Goal: Information Seeking & Learning: Learn about a topic

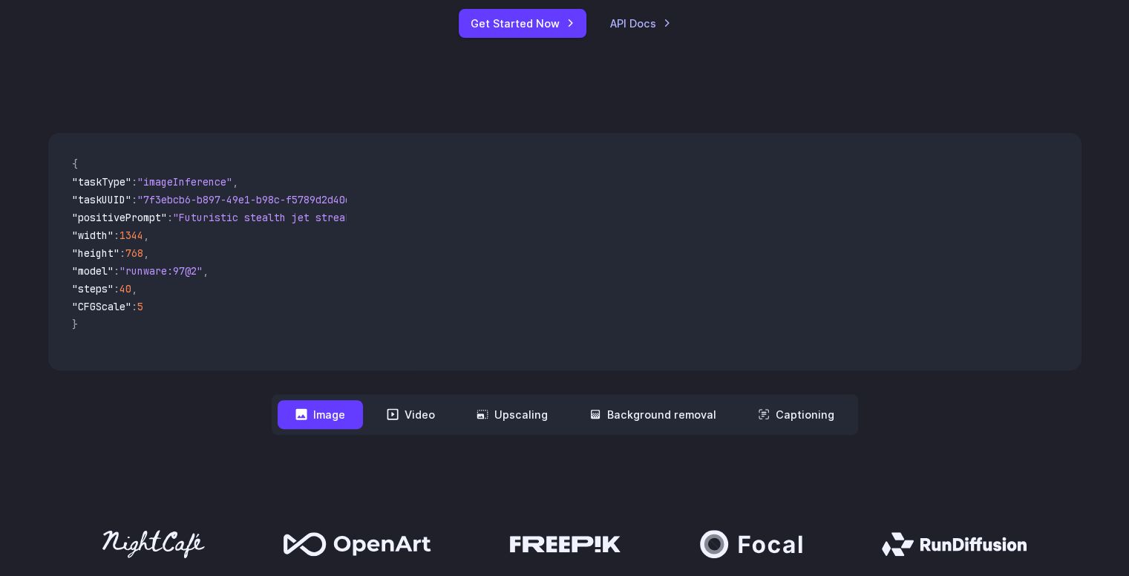
scroll to position [356, 0]
click at [587, 202] on video at bounding box center [719, 251] width 723 height 238
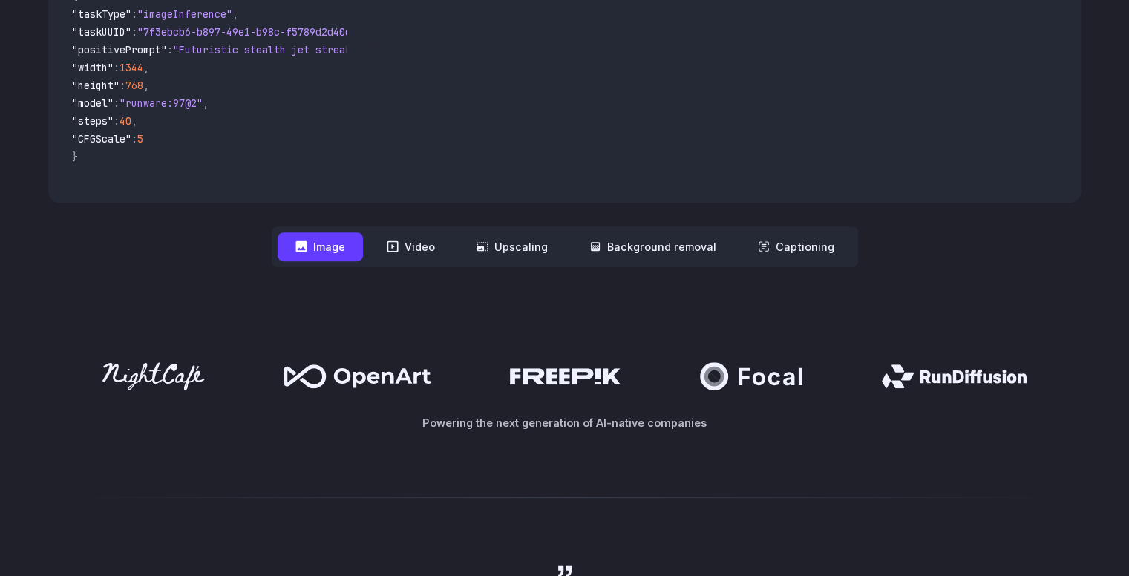
scroll to position [525, 0]
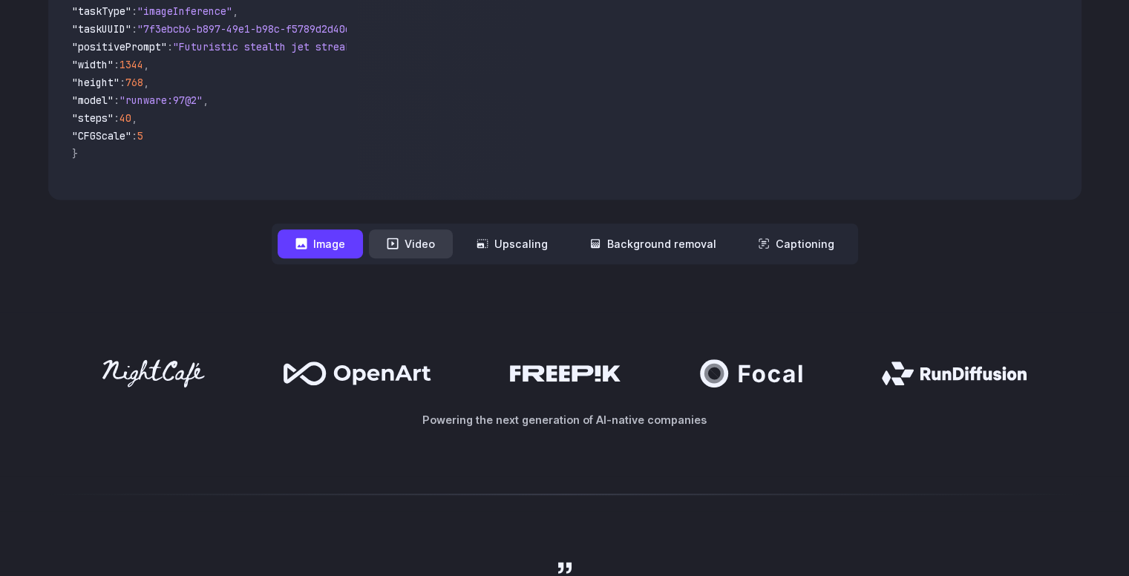
click at [430, 250] on button "Video" at bounding box center [411, 243] width 84 height 29
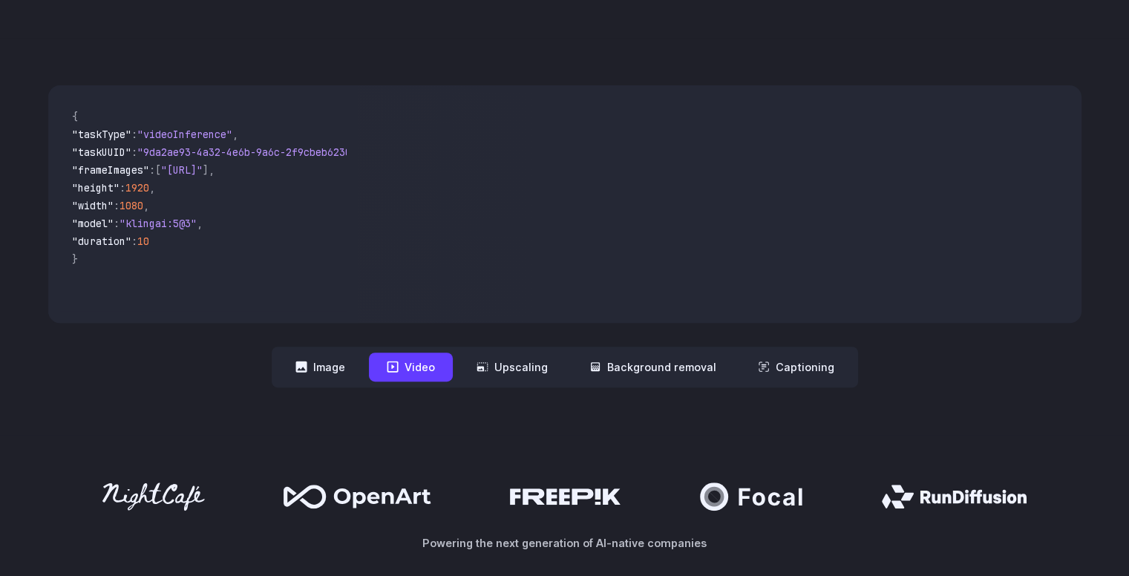
scroll to position [394, 0]
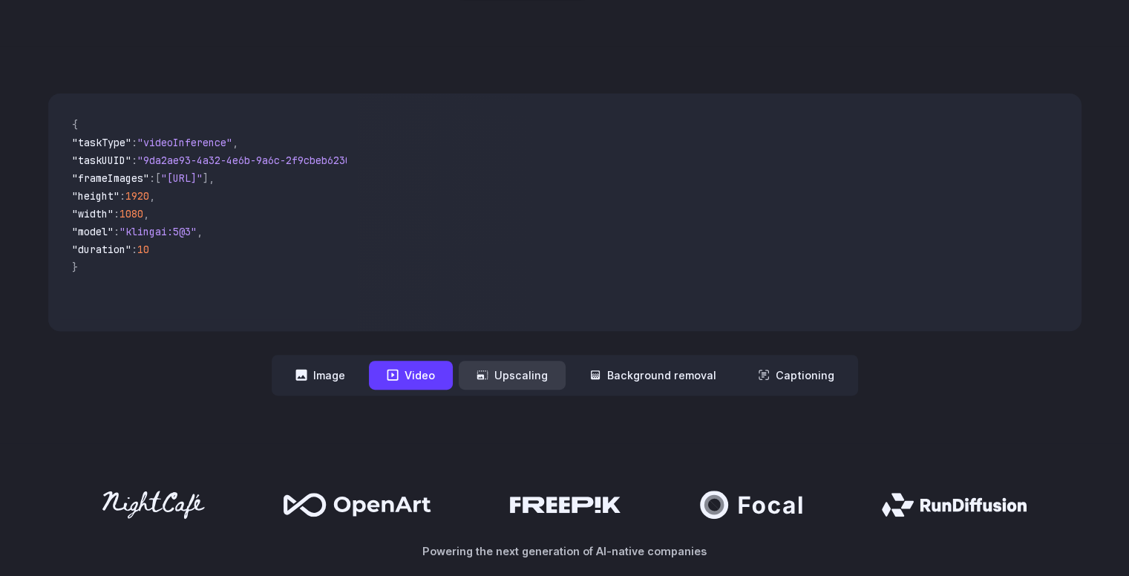
click at [543, 379] on button "Upscaling" at bounding box center [512, 375] width 107 height 29
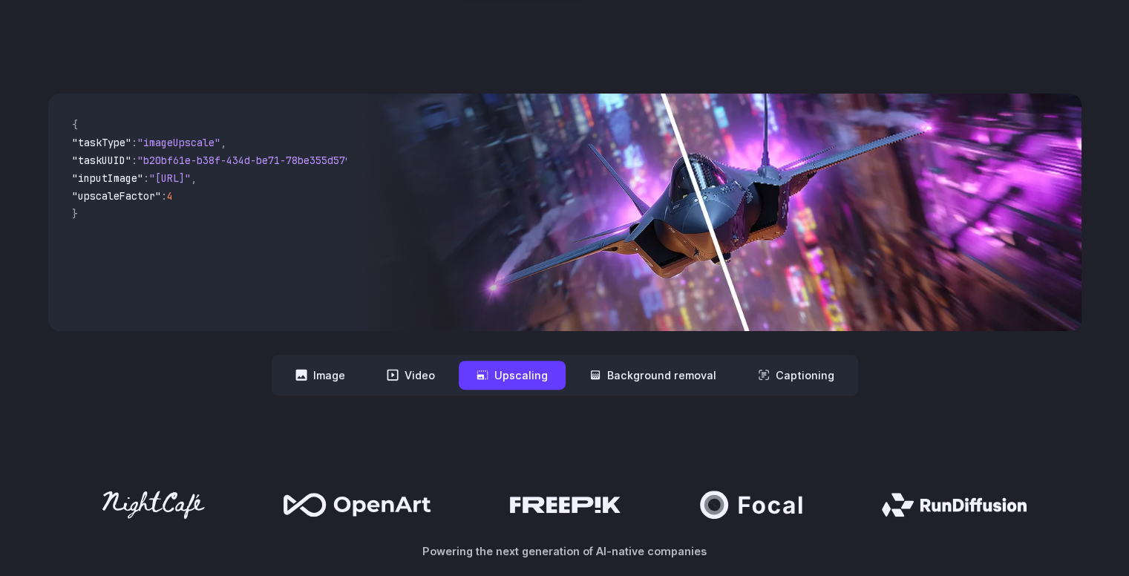
click at [585, 269] on img at bounding box center [719, 213] width 723 height 238
click at [672, 387] on button "Background removal" at bounding box center [652, 375] width 163 height 29
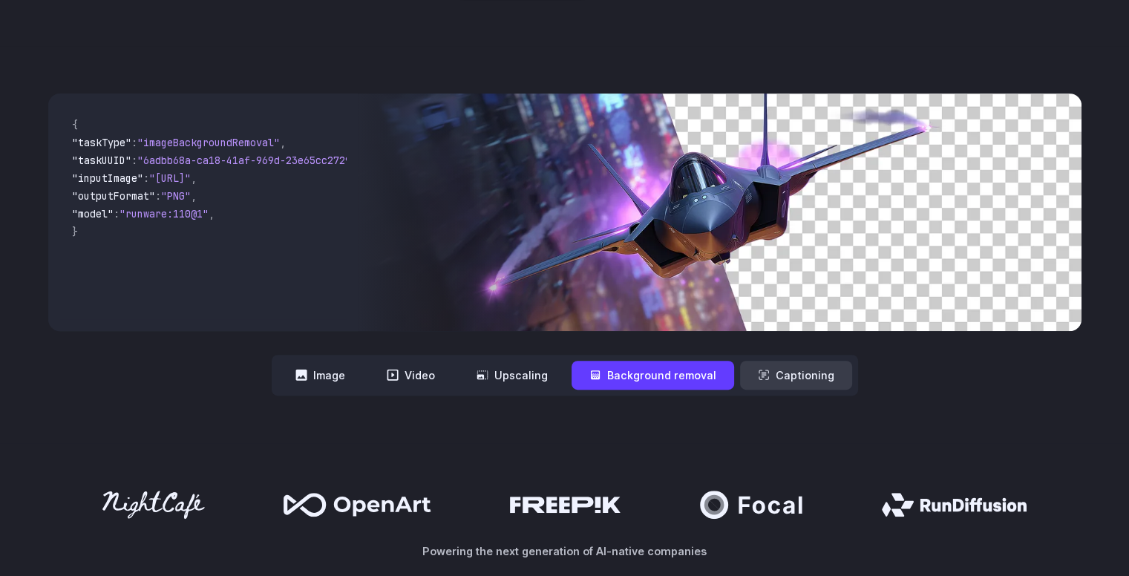
click at [750, 380] on button "Captioning" at bounding box center [796, 375] width 112 height 29
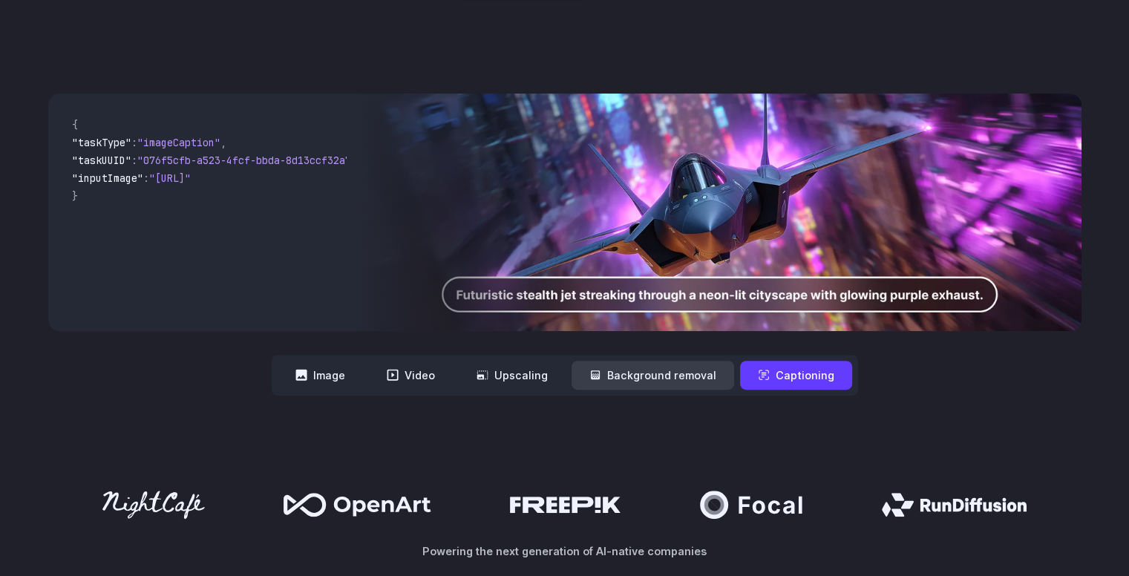
click at [671, 378] on button "Background removal" at bounding box center [652, 375] width 163 height 29
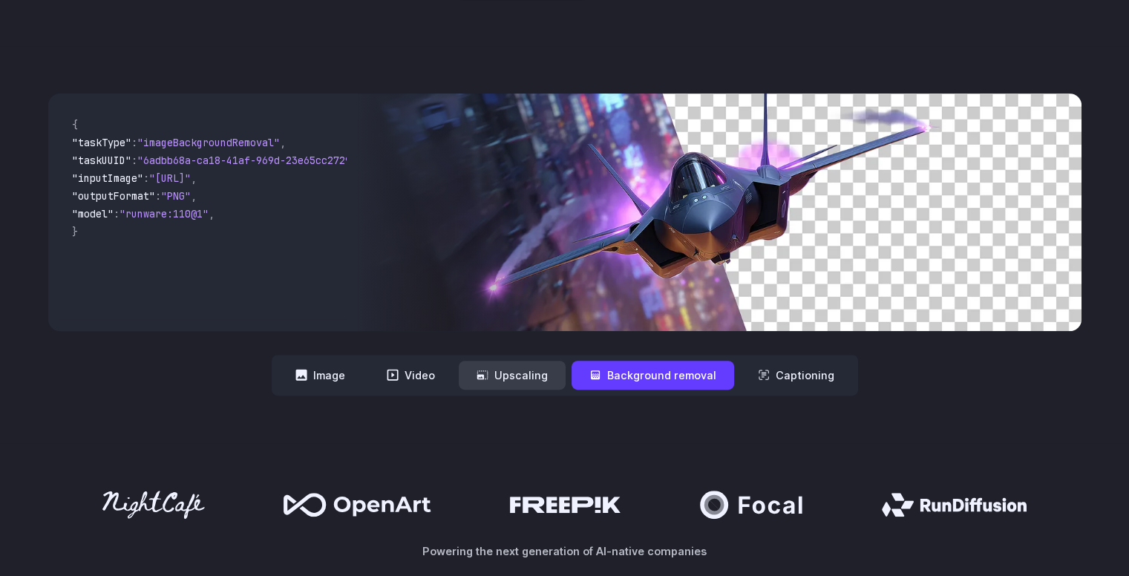
click at [528, 377] on button "Upscaling" at bounding box center [512, 375] width 107 height 29
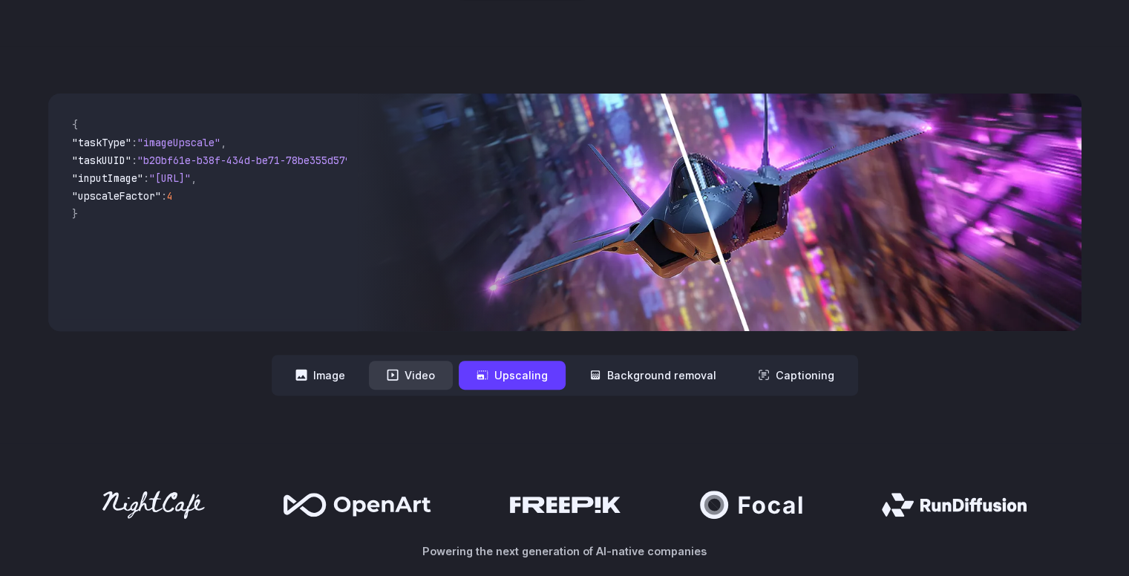
click at [436, 375] on button "Video" at bounding box center [411, 375] width 84 height 29
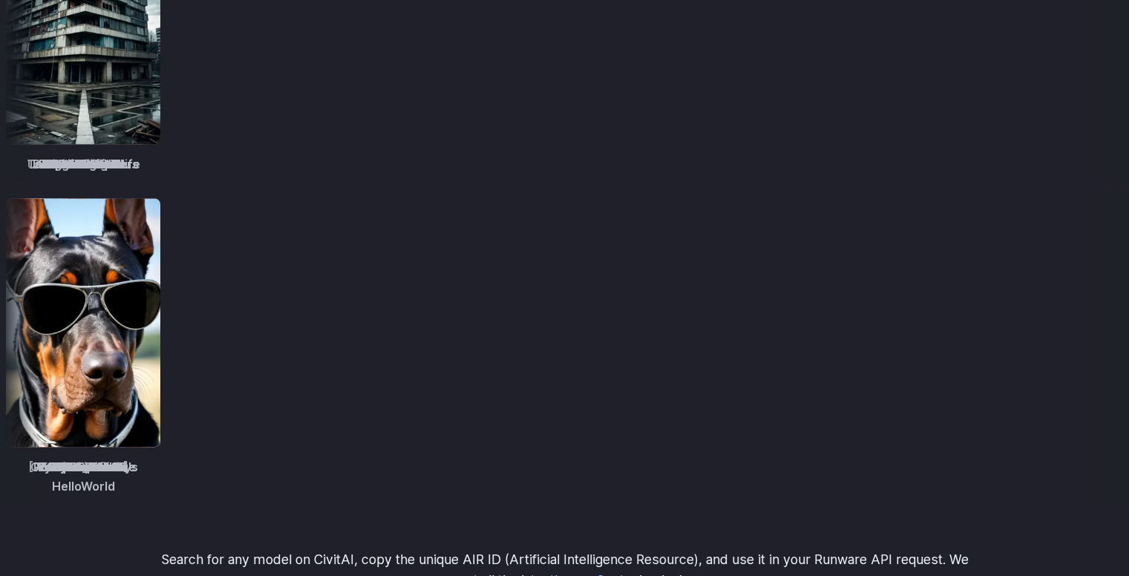
scroll to position [1998, 0]
click at [1003, 98] on img at bounding box center [1080, 19] width 154 height 249
click at [1000, 98] on img at bounding box center [1077, 19] width 154 height 249
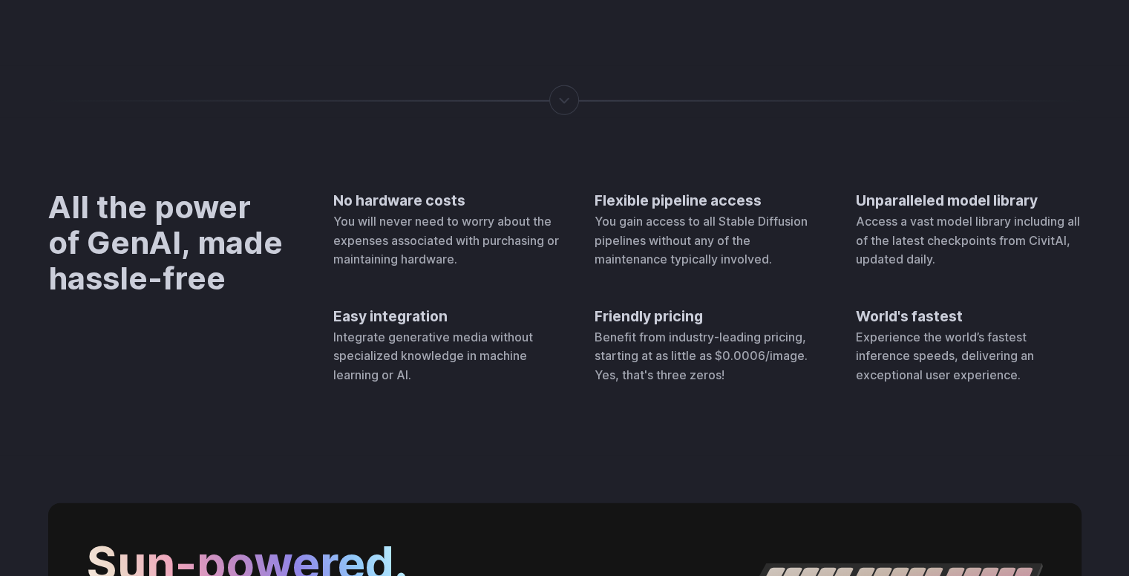
scroll to position [4399, 0]
click at [531, 99] on div at bounding box center [564, 91] width 1033 height 16
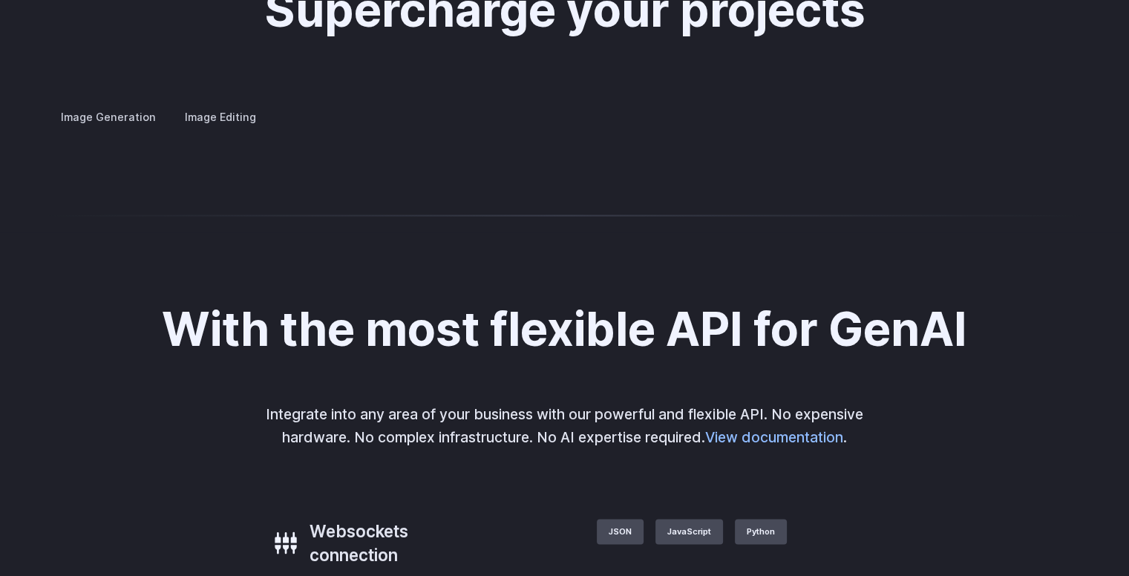
scroll to position [2759, 0]
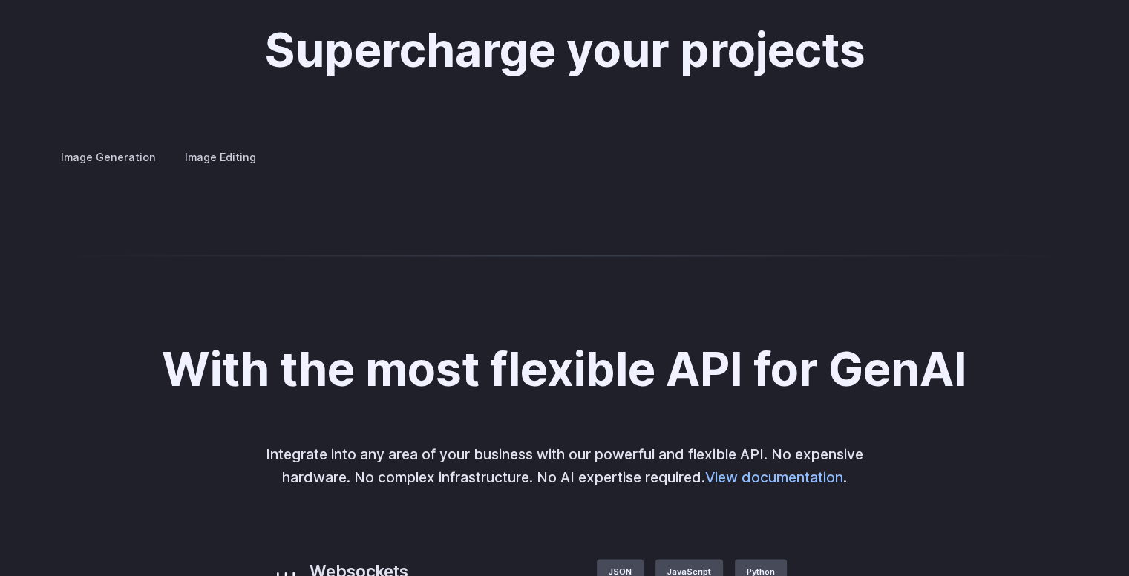
click at [0, 0] on img at bounding box center [0, 0] width 0 height 0
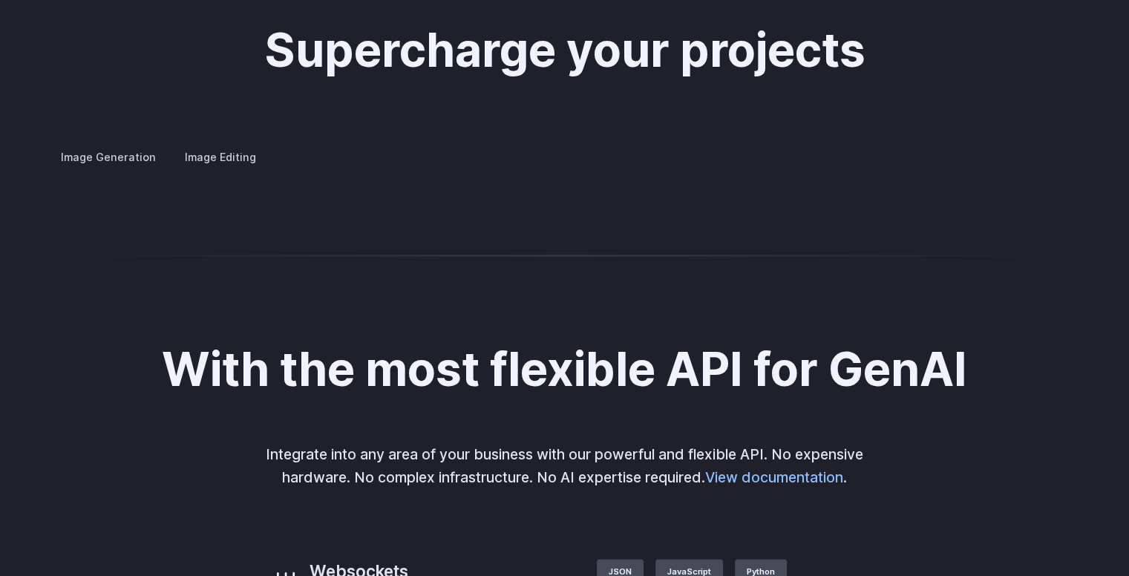
click at [0, 0] on img at bounding box center [0, 0] width 0 height 0
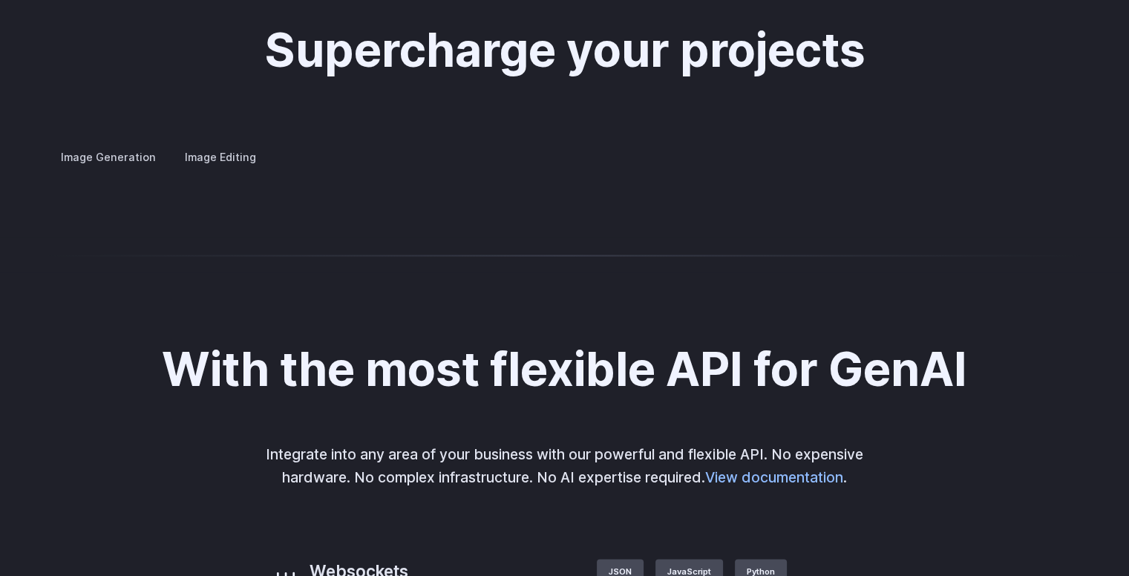
click at [0, 0] on img at bounding box center [0, 0] width 0 height 0
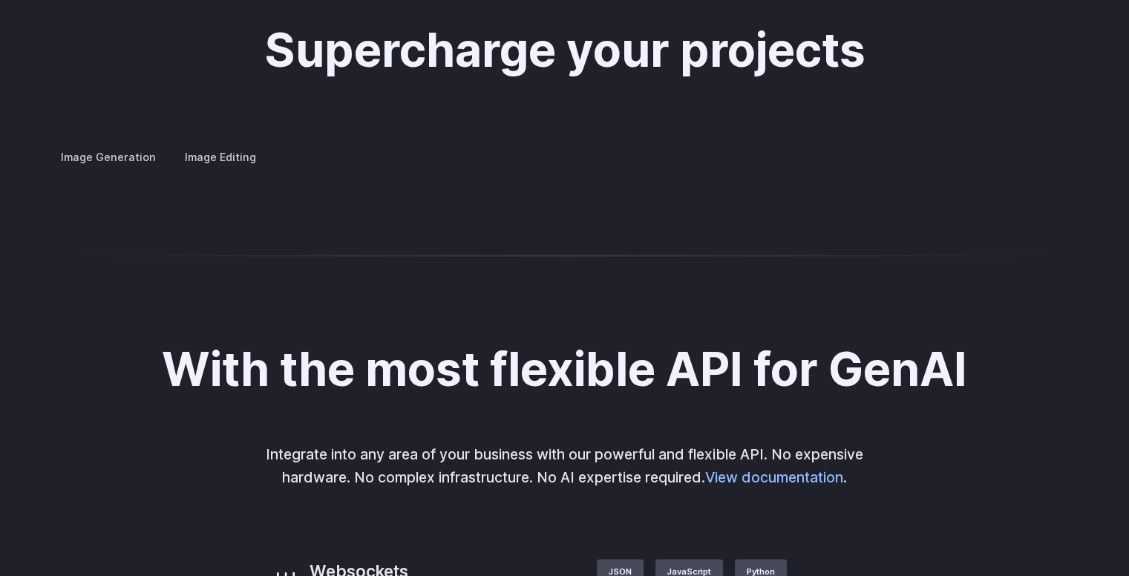
click at [0, 0] on img at bounding box center [0, 0] width 0 height 0
click at [230, 150] on label "Image Editing" at bounding box center [220, 156] width 96 height 26
click at [0, 0] on img at bounding box center [0, 0] width 0 height 0
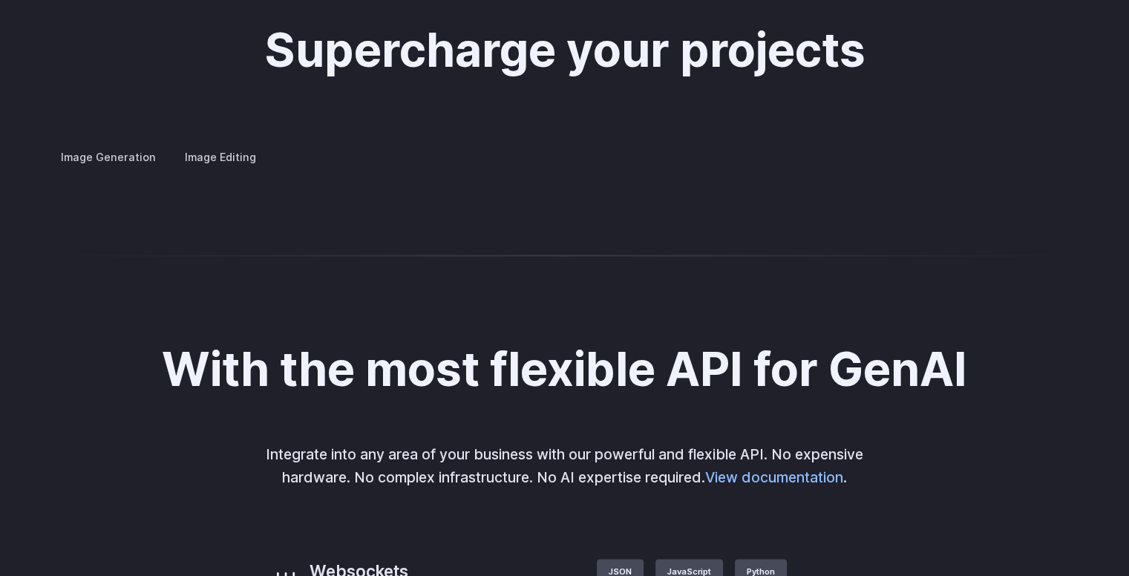
click at [0, 0] on img at bounding box center [0, 0] width 0 height 0
click at [0, 0] on div at bounding box center [0, 0] width 0 height 0
click at [0, 0] on img at bounding box center [0, 0] width 0 height 0
click at [0, 0] on div at bounding box center [0, 0] width 0 height 0
click at [0, 0] on img at bounding box center [0, 0] width 0 height 0
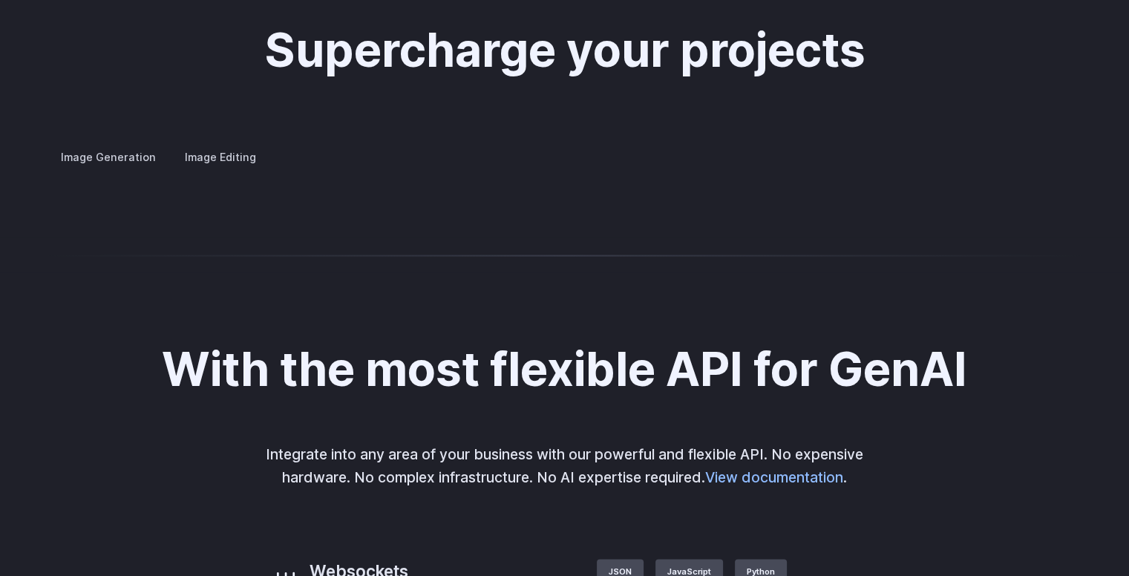
drag, startPoint x: 812, startPoint y: 332, endPoint x: 758, endPoint y: 240, distance: 106.8
click at [0, 0] on img at bounding box center [0, 0] width 0 height 0
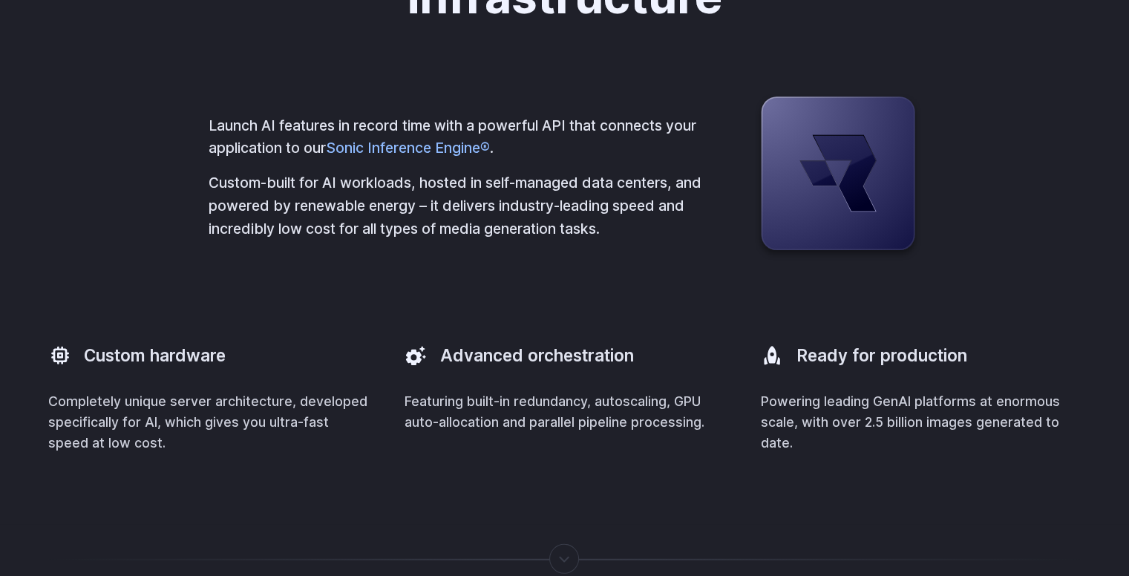
scroll to position [3943, 0]
